Goal: Book appointment/travel/reservation

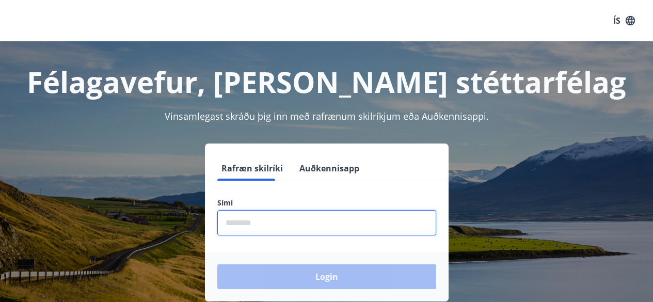
click at [275, 216] on input "phone" at bounding box center [326, 222] width 219 height 25
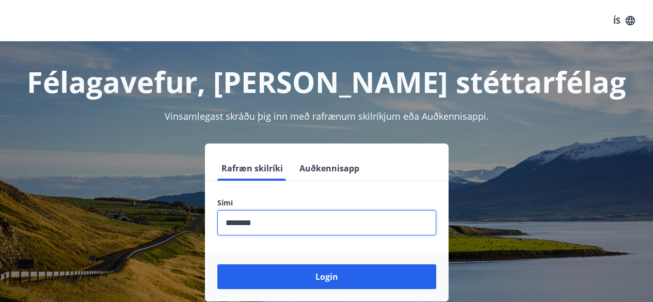
type input "********"
click at [217, 264] on button "Login" at bounding box center [326, 276] width 219 height 25
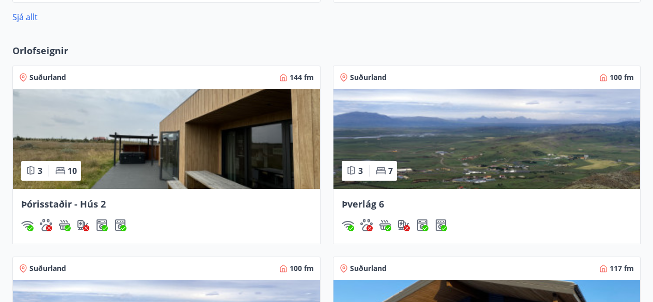
scroll to position [741, 0]
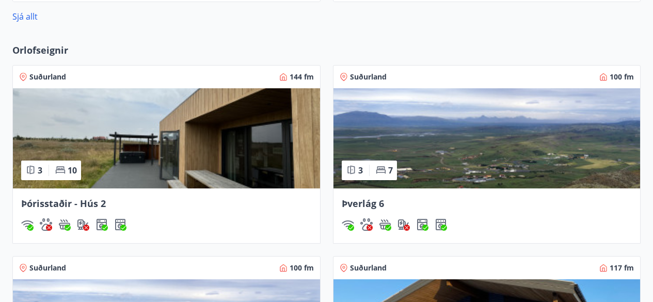
click at [246, 155] on img at bounding box center [166, 138] width 307 height 100
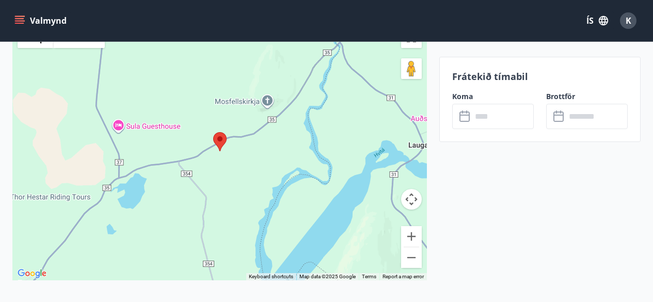
scroll to position [2523, 0]
click at [414, 247] on button "Zoom out" at bounding box center [411, 257] width 21 height 21
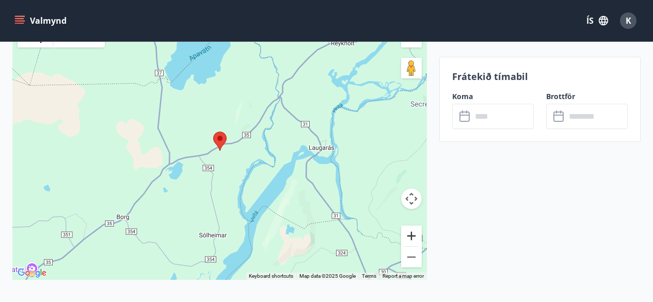
click at [417, 225] on button "Zoom in" at bounding box center [411, 235] width 21 height 21
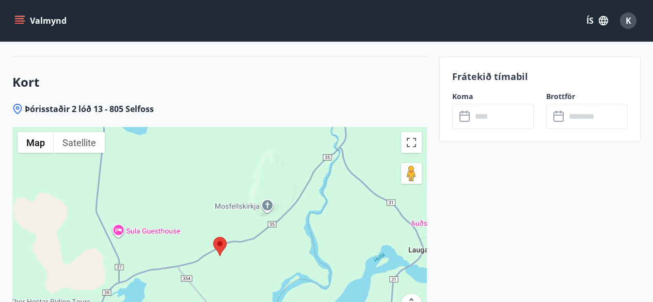
scroll to position [2418, 0]
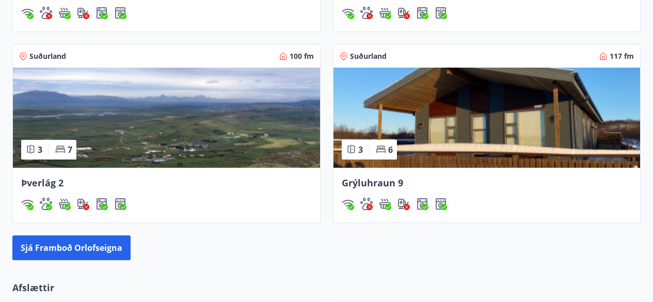
scroll to position [953, 0]
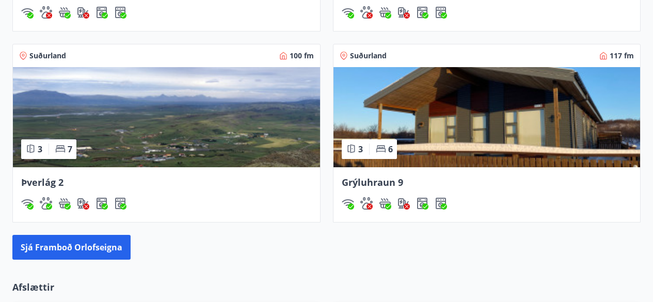
click at [404, 110] on img at bounding box center [486, 117] width 307 height 100
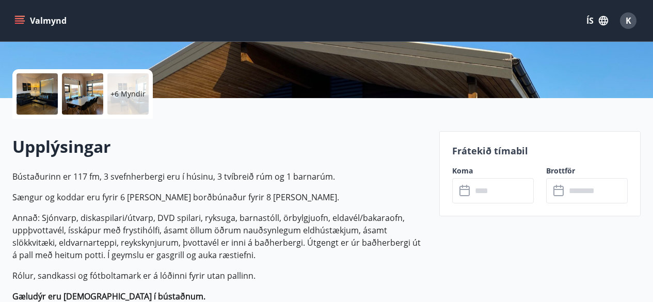
scroll to position [218, 0]
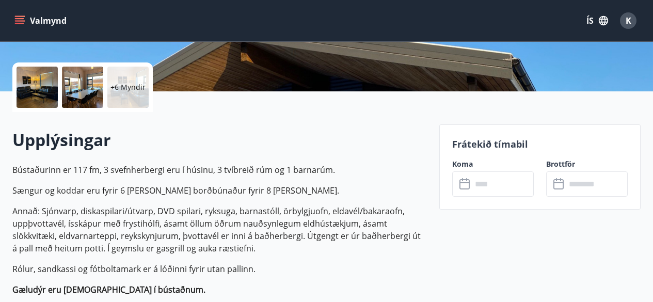
click at [492, 186] on input "text" at bounding box center [503, 183] width 62 height 25
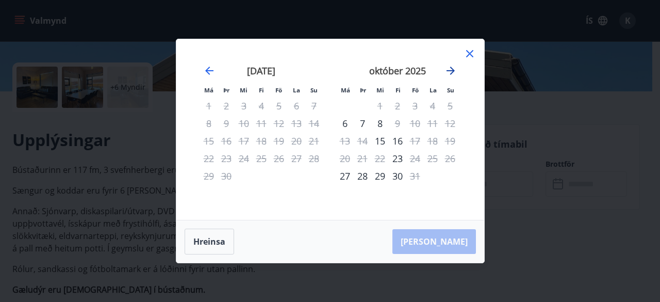
click at [449, 70] on icon "Move forward to switch to the next month." at bounding box center [451, 70] width 12 height 12
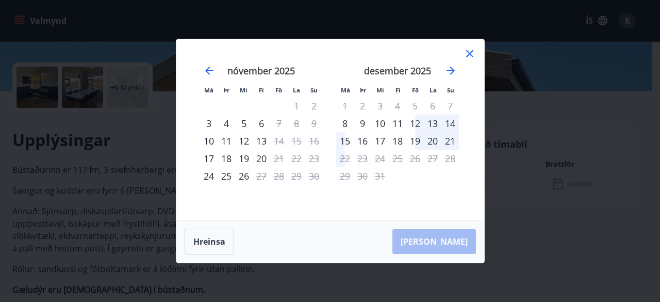
click at [472, 58] on icon at bounding box center [470, 53] width 12 height 12
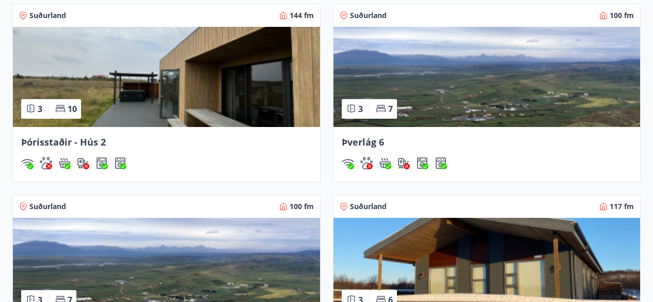
scroll to position [803, 0]
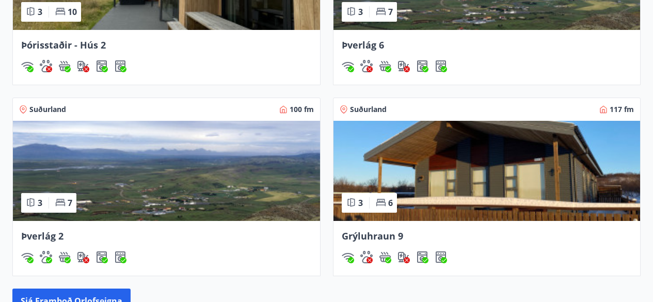
click at [255, 148] on img at bounding box center [166, 171] width 307 height 100
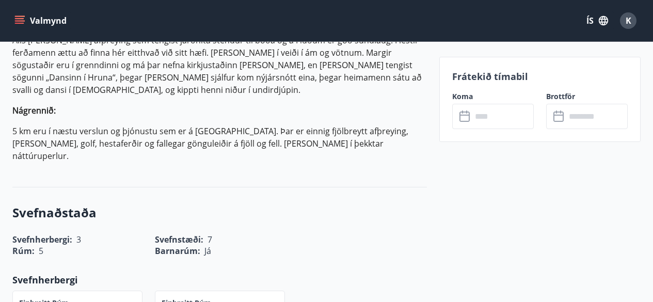
scroll to position [1190, 0]
click at [475, 116] on input "text" at bounding box center [503, 116] width 62 height 25
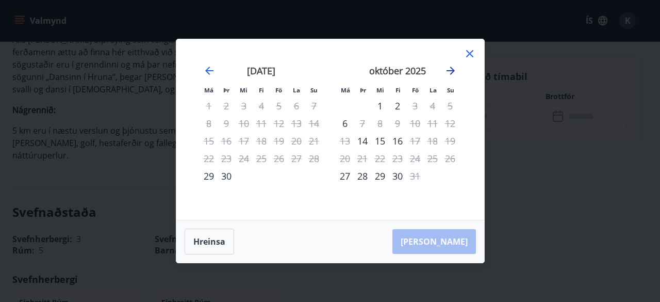
click at [453, 68] on icon "Move forward to switch to the next month." at bounding box center [451, 70] width 12 height 12
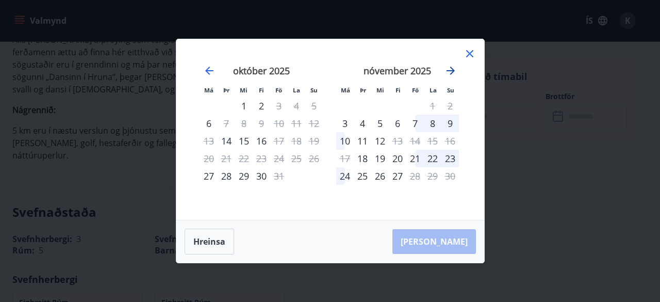
click at [453, 68] on icon "Move forward to switch to the next month." at bounding box center [451, 70] width 12 height 12
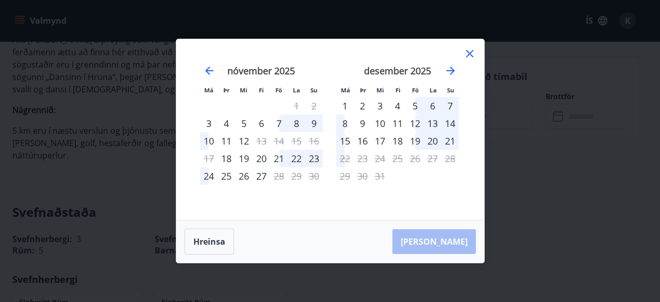
click at [468, 53] on icon at bounding box center [470, 53] width 12 height 12
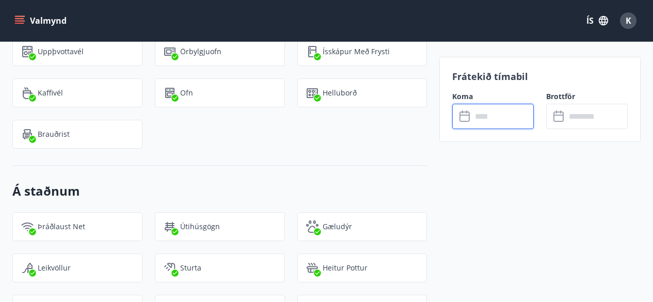
scroll to position [1960, 0]
